Goal: Find specific page/section

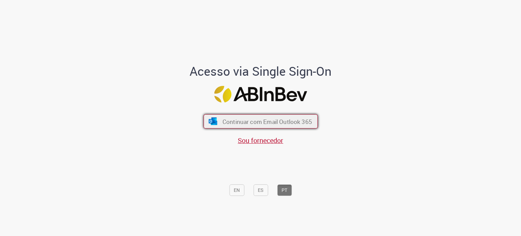
click at [260, 116] on button "Continuar com Email Outlook 365" at bounding box center [261, 121] width 114 height 14
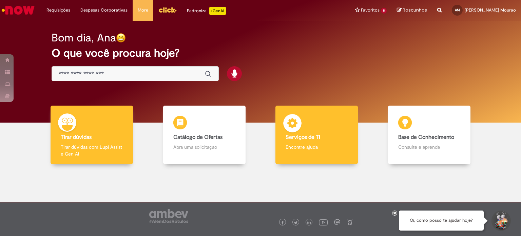
click at [308, 145] on p "Encontre ajuda" at bounding box center [317, 147] width 62 height 7
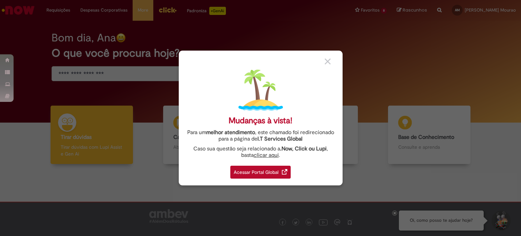
click at [274, 173] on div "Acessar Portal Global" at bounding box center [260, 172] width 60 height 13
